Goal: Information Seeking & Learning: Learn about a topic

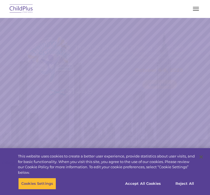
select select "MEDIUM"
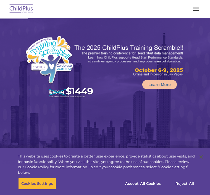
click at [198, 6] on button "button" at bounding box center [196, 8] width 12 height 9
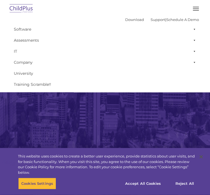
scroll to position [96, 0]
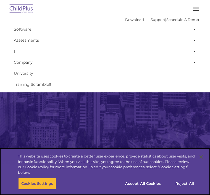
click at [140, 190] on button "Accept All Cookies" at bounding box center [143, 184] width 42 height 12
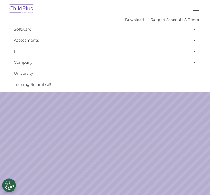
click at [196, 7] on button "button" at bounding box center [196, 8] width 12 height 9
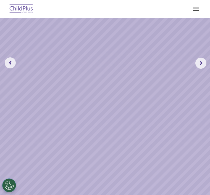
click at [78, 19] on rs-slide "Request a Demo The Future of ChildPlus is Here! Boost your productivity and str…" at bounding box center [105, 63] width 210 height 283
click at [169, 153] on rs-slide "Request a Demo The Future of ChildPlus is Here! Boost your productivity and str…" at bounding box center [105, 63] width 210 height 283
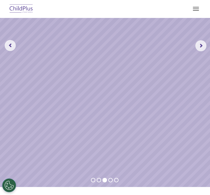
scroll to position [0, 0]
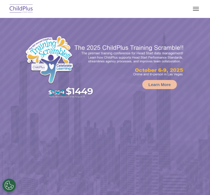
select select "MEDIUM"
